Goal: Find specific page/section: Find specific page/section

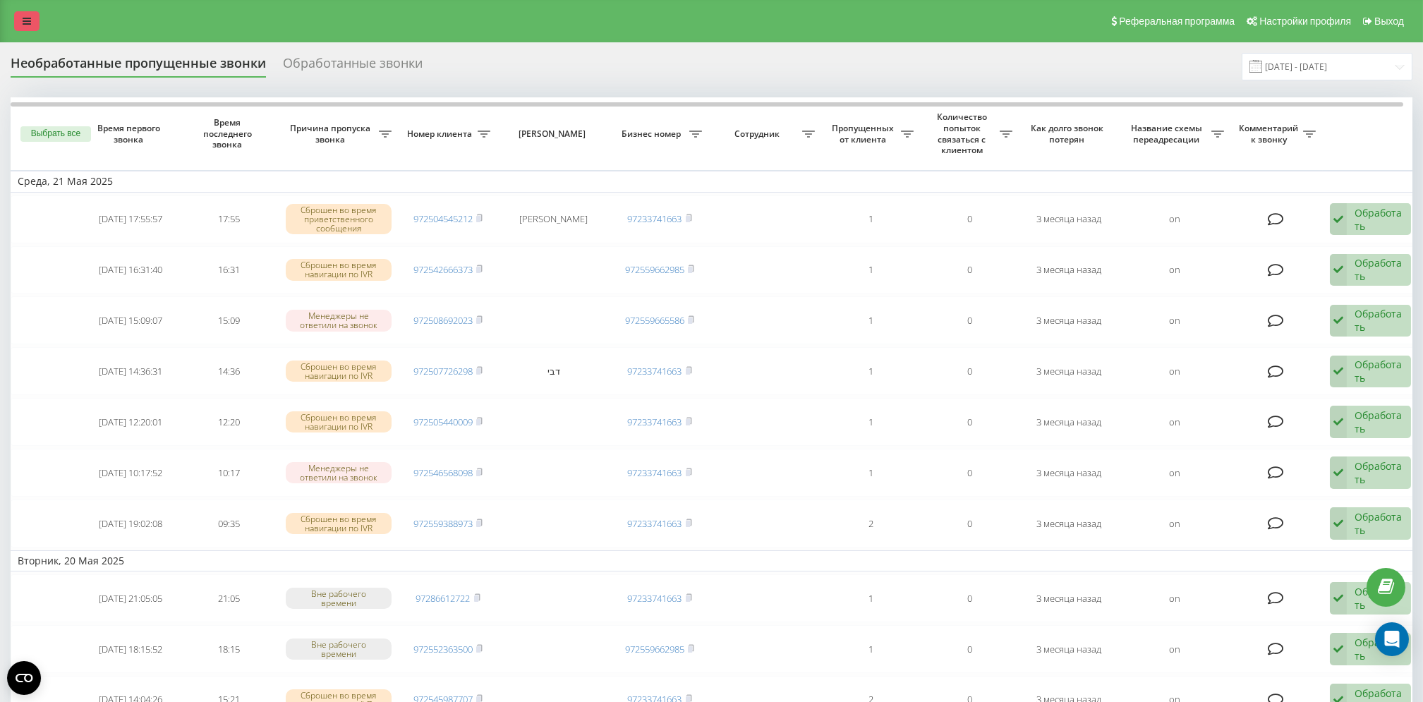
click at [20, 21] on link at bounding box center [26, 21] width 25 height 20
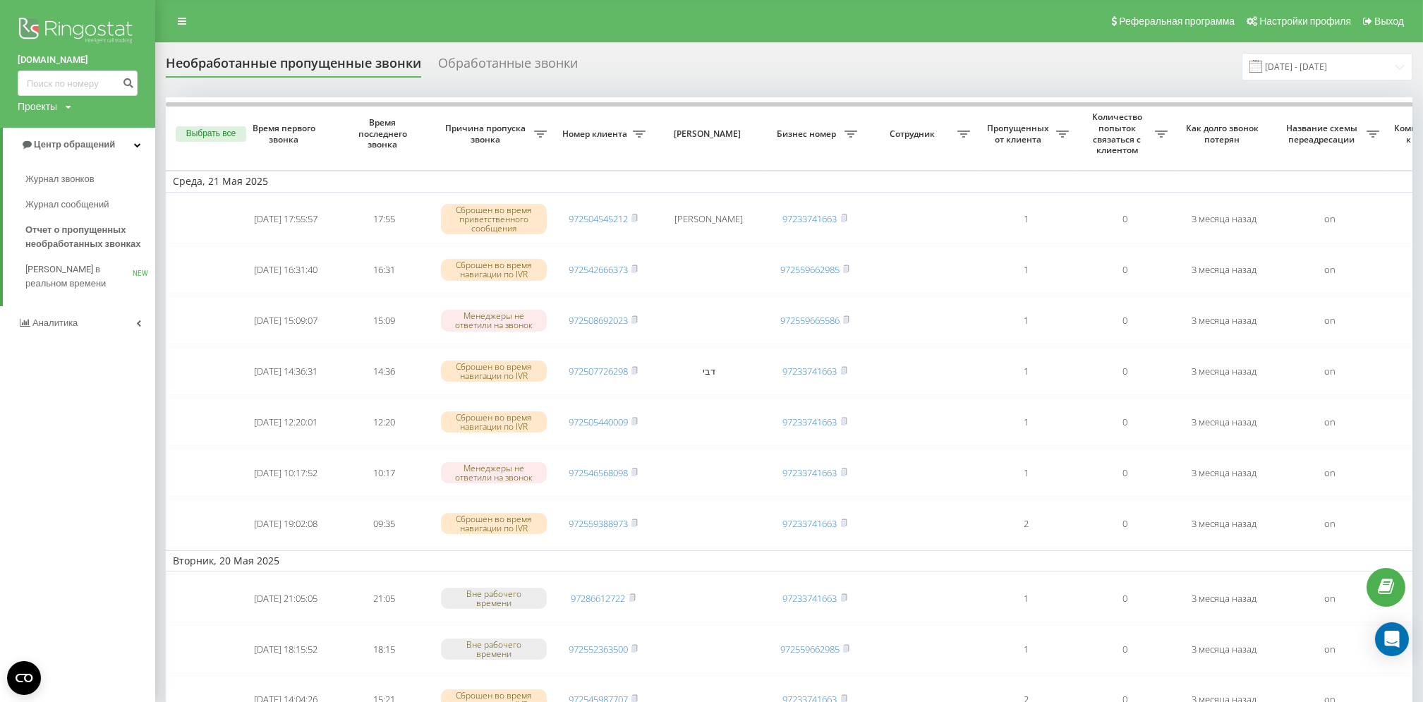
click at [75, 61] on link "[DOMAIN_NAME]" at bounding box center [78, 60] width 120 height 14
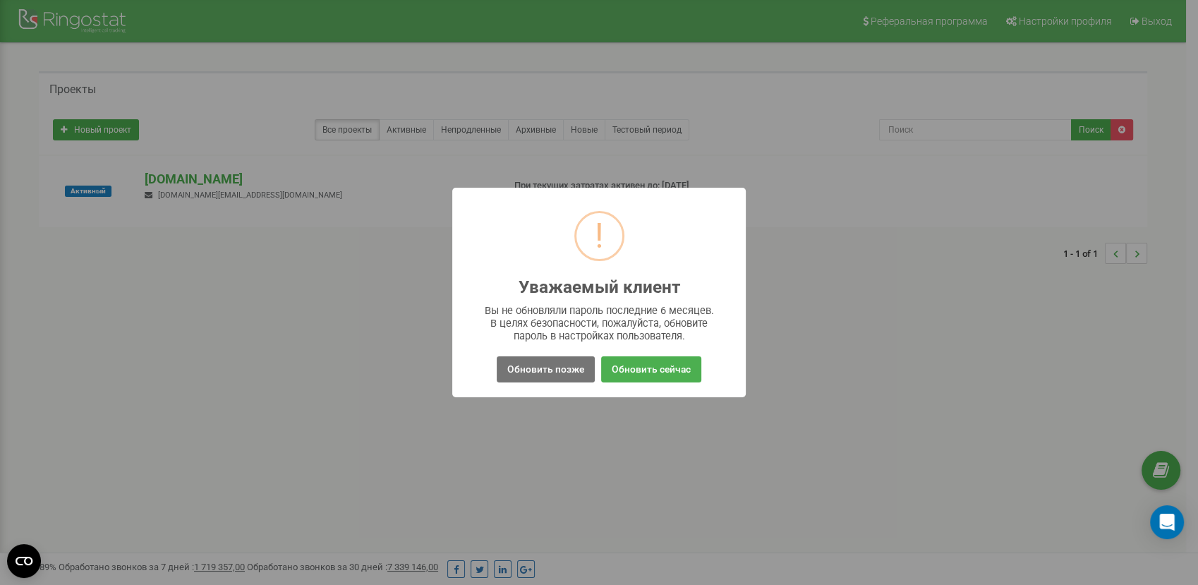
click at [850, 331] on div "! Уважаемый клиент × Вы не обновляли пароль последние 6 месяцев. В целях безопа…" at bounding box center [599, 292] width 1198 height 585
